Goal: Task Accomplishment & Management: Use online tool/utility

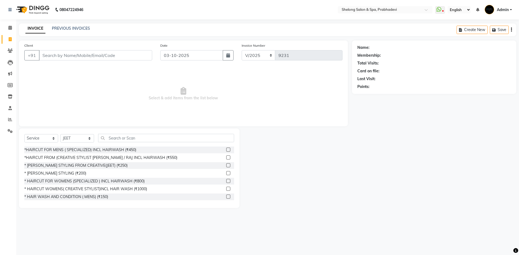
select select "service"
select select "16092"
click at [60, 28] on link "PREVIOUS INVOICES" at bounding box center [71, 28] width 38 height 5
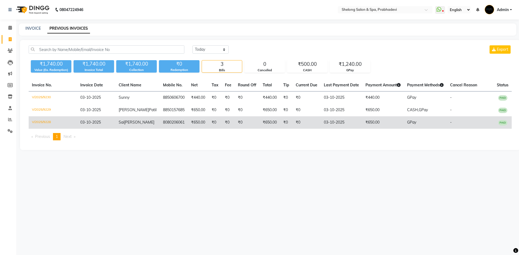
click at [188, 126] on td "₹650.00" at bounding box center [198, 122] width 21 height 12
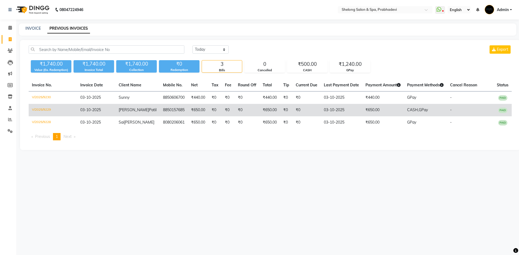
click at [171, 106] on td "8850157685" at bounding box center [174, 110] width 28 height 12
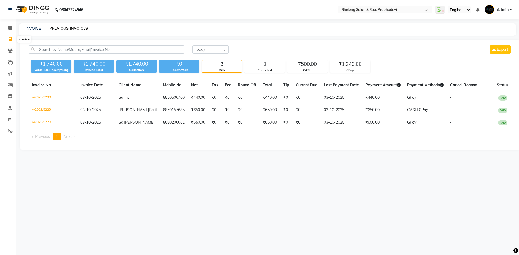
click at [11, 39] on icon at bounding box center [10, 39] width 3 height 4
select select "service"
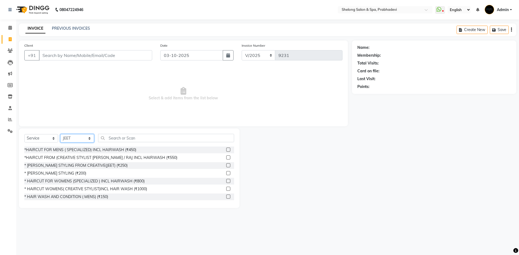
click at [79, 138] on select "Select Stylist ( Ankita ) ( ASHVINI ) farid fojdur hakim JEET MITHUN NANDITA CH…" at bounding box center [77, 138] width 34 height 8
select select "66706"
click at [60, 134] on select "Select Stylist ( Ankita ) ( ASHVINI ) farid fojdur hakim JEET MITHUN NANDITA CH…" at bounding box center [77, 138] width 34 height 8
click at [90, 151] on div "*HAIRCUT FOR MENS ( SPECIALIZED) INCL HAIRWASH (₹450)" at bounding box center [80, 150] width 112 height 6
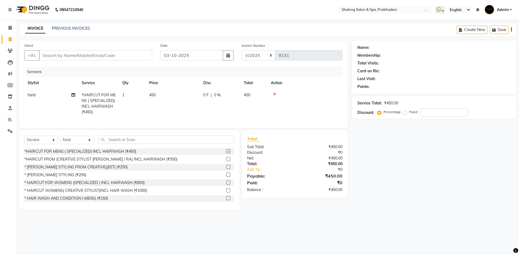
checkbox input "false"
click at [125, 56] on input "Client" at bounding box center [95, 55] width 113 height 10
type input "9"
type input "0"
type input "9"
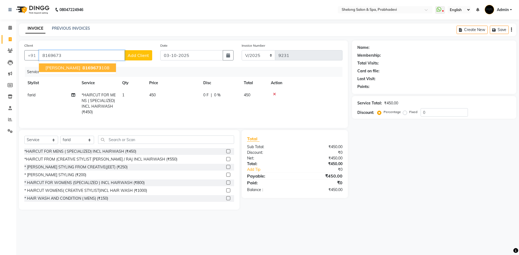
click at [91, 68] on span "8169673" at bounding box center [91, 67] width 19 height 5
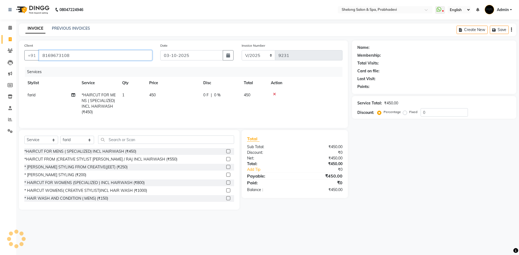
type input "8169673108"
select select "2: Object"
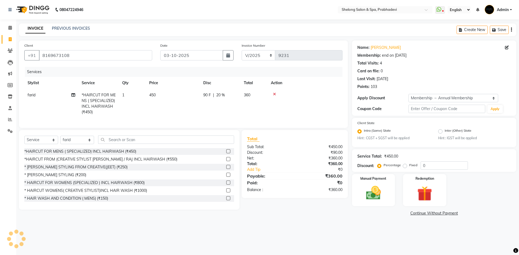
type input "20"
click at [372, 190] on img at bounding box center [373, 194] width 25 height 18
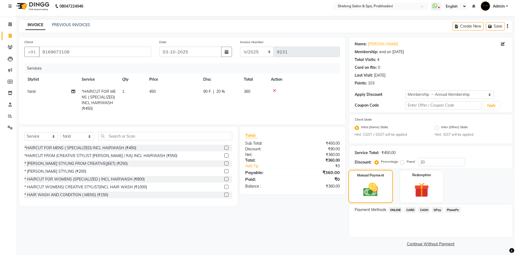
scroll to position [5, 0]
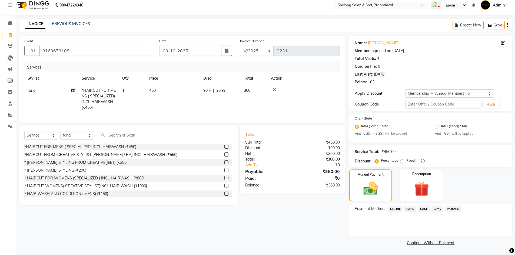
click at [433, 209] on span "GPay" at bounding box center [437, 209] width 11 height 6
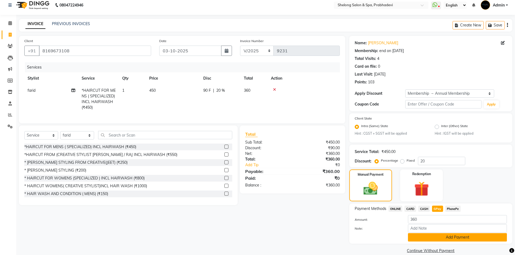
click at [425, 241] on button "Add Payment" at bounding box center [457, 237] width 99 height 8
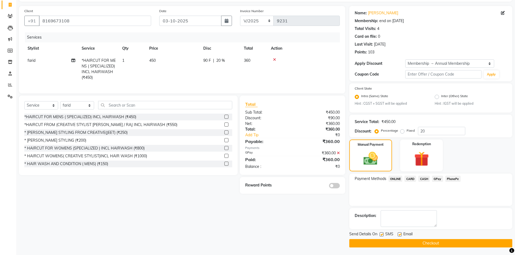
scroll to position [35, 0]
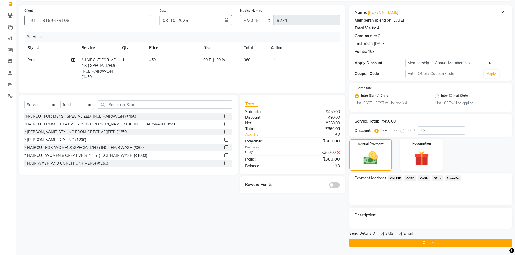
click at [335, 188] on span at bounding box center [334, 185] width 11 height 5
click at [340, 186] on input "checkbox" at bounding box center [340, 186] width 0 height 0
click at [411, 240] on button "Checkout" at bounding box center [430, 243] width 163 height 8
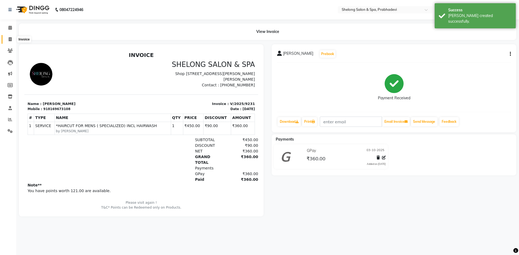
click at [12, 37] on span at bounding box center [9, 39] width 9 height 6
select select "service"
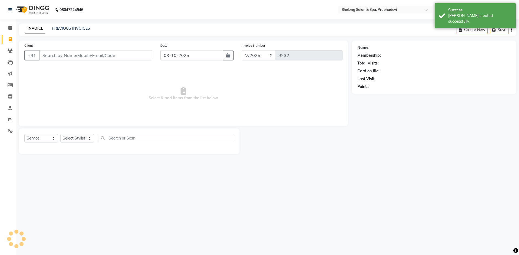
select select "16092"
